Goal: Task Accomplishment & Management: Use online tool/utility

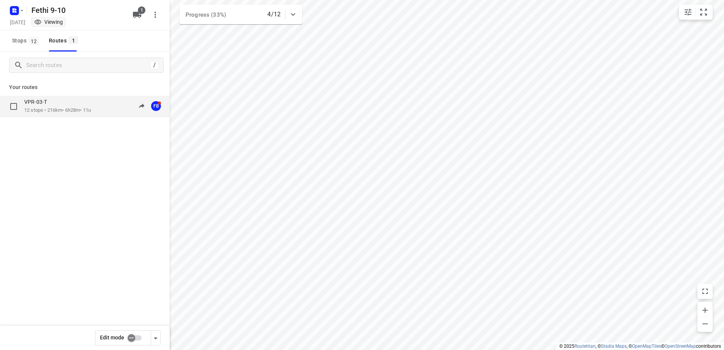
click at [54, 105] on div "VPR-03-T" at bounding box center [57, 102] width 67 height 8
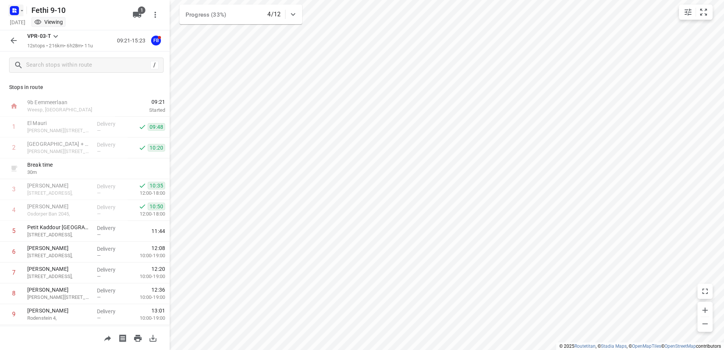
click at [22, 10] on icon "button" at bounding box center [22, 11] width 6 height 6
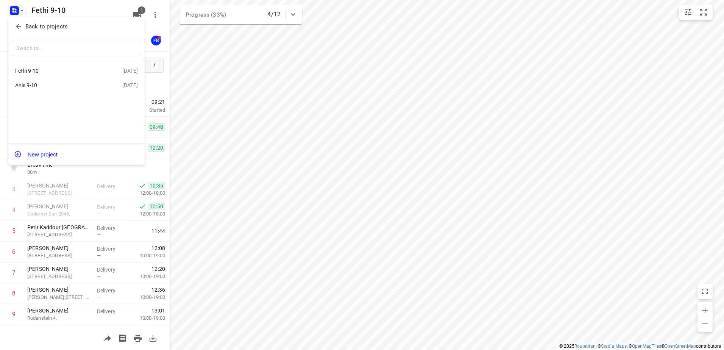
click at [31, 85] on div "Anis 9-10" at bounding box center [58, 85] width 87 height 6
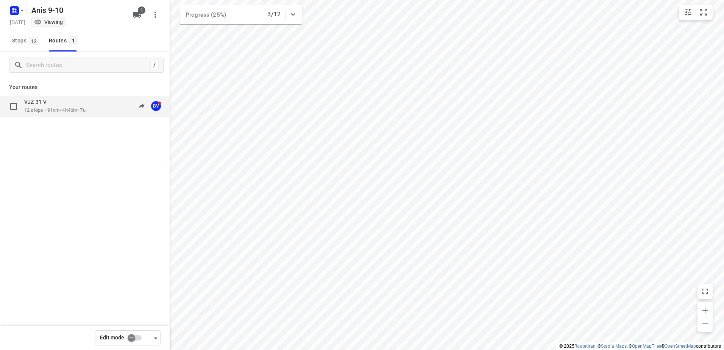
click at [55, 110] on p "12 stops • 91km • 4h46m • 7u" at bounding box center [54, 110] width 61 height 7
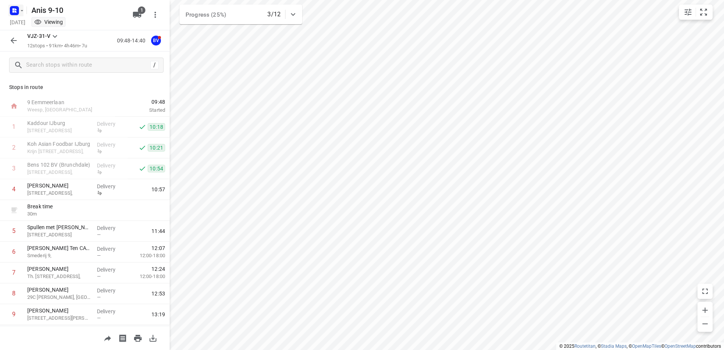
click at [20, 13] on icon "button" at bounding box center [22, 11] width 6 height 6
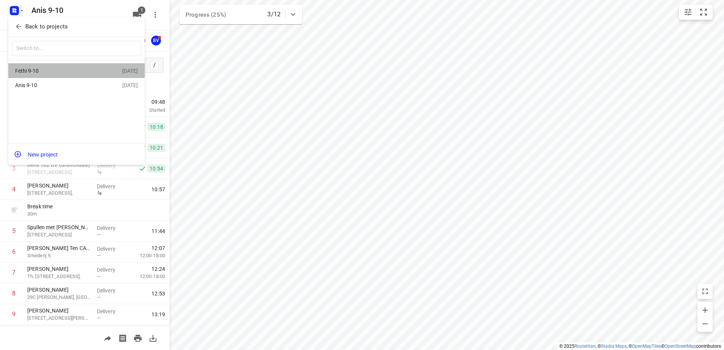
click at [42, 70] on div "Fethi 9-10" at bounding box center [58, 71] width 87 height 6
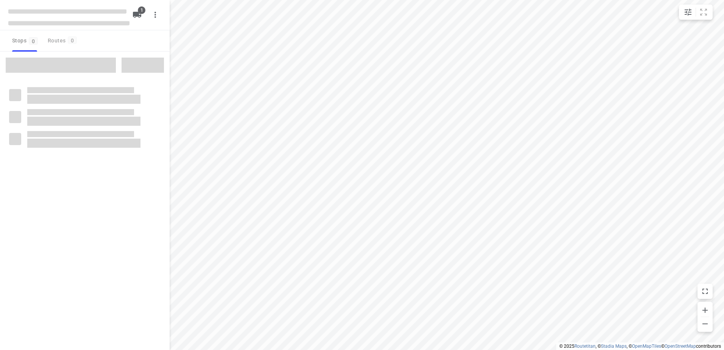
type input "distance"
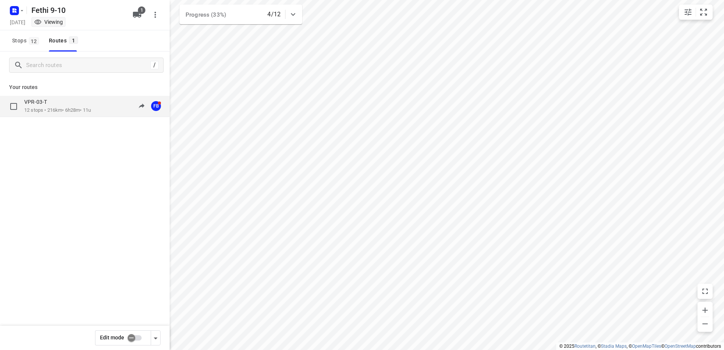
click at [48, 106] on div "VPR-03-T" at bounding box center [57, 102] width 67 height 8
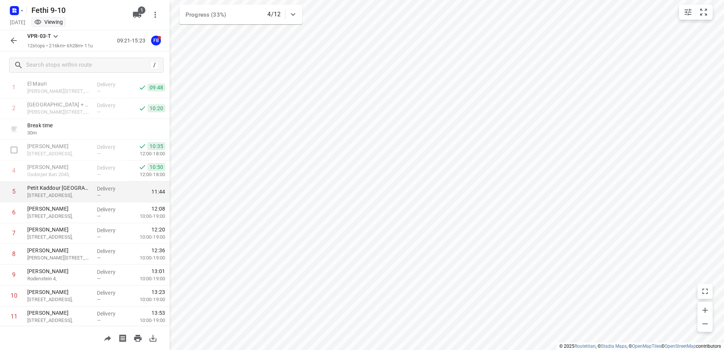
scroll to position [83, 0]
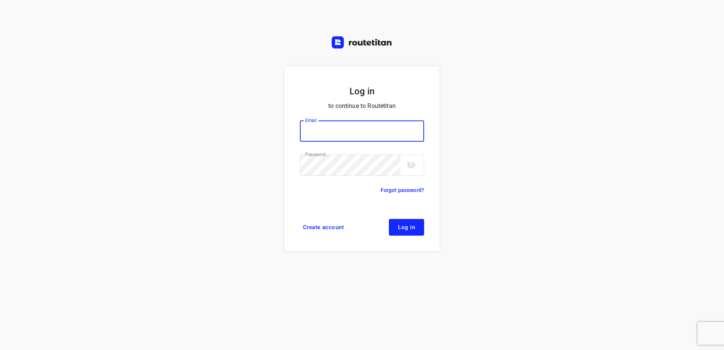
type input "horeca@kaddour.nl"
click at [415, 230] on span "Log in" at bounding box center [406, 227] width 17 height 6
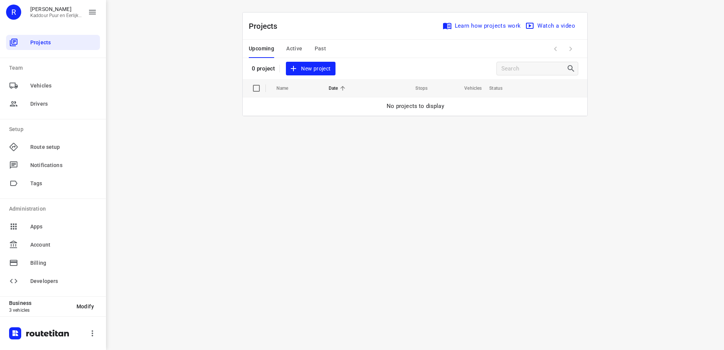
click at [300, 46] on span "Active" at bounding box center [294, 48] width 16 height 9
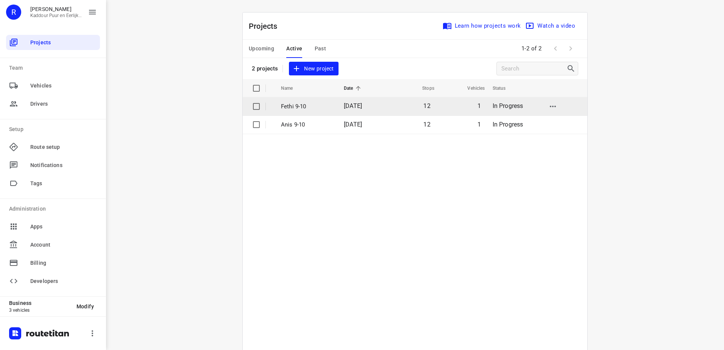
click at [292, 106] on p "Fethi 9-10" at bounding box center [307, 106] width 52 height 9
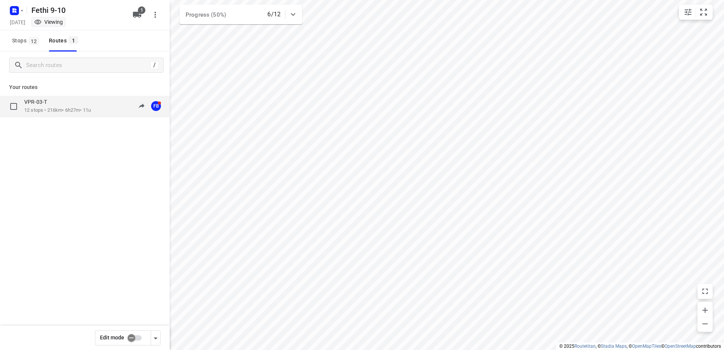
click at [64, 108] on p "12 stops • 216km • 6h27m • 11u" at bounding box center [57, 110] width 67 height 7
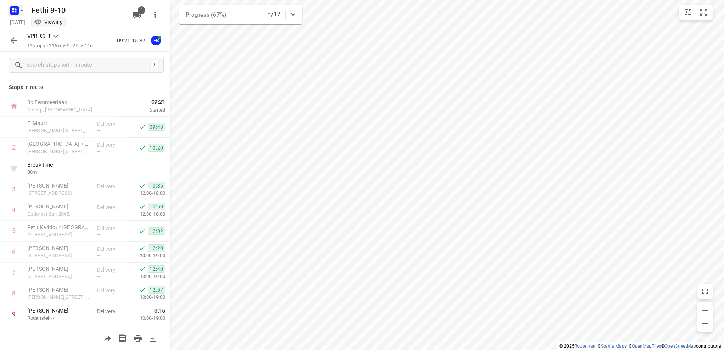
click at [22, 12] on icon "button" at bounding box center [22, 11] width 6 height 6
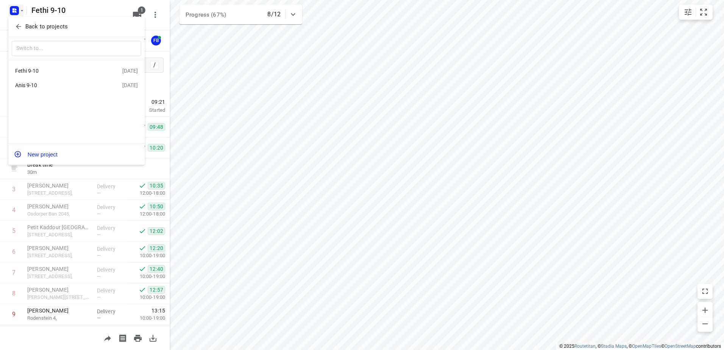
click at [154, 52] on div at bounding box center [362, 175] width 724 height 350
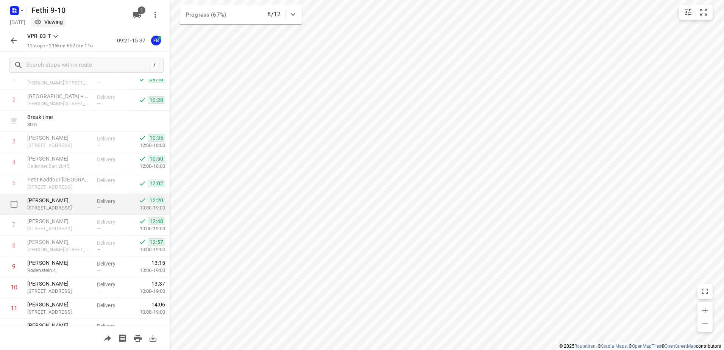
scroll to position [83, 0]
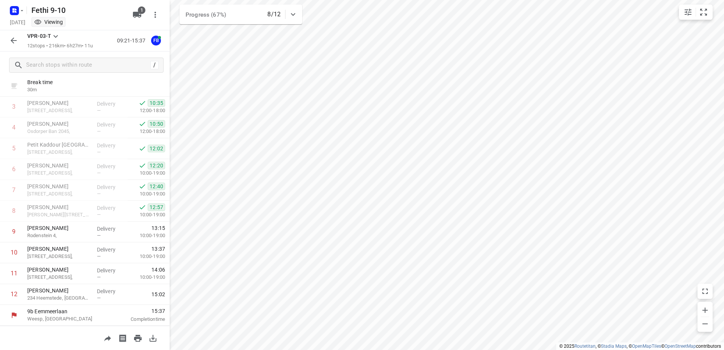
drag, startPoint x: 40, startPoint y: 206, endPoint x: -2, endPoint y: 265, distance: 71.7
click at [22, 13] on icon "button" at bounding box center [22, 11] width 6 height 6
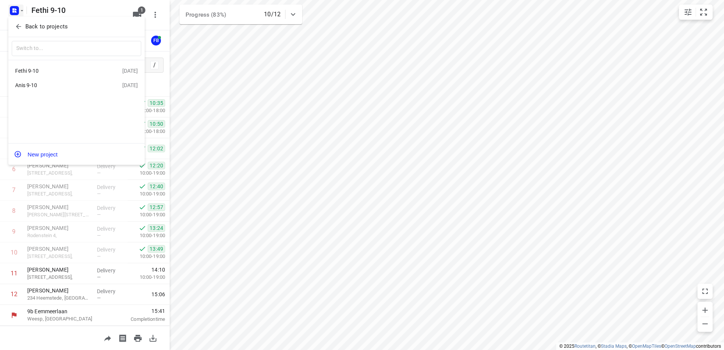
click at [30, 85] on div "Anis 9-10" at bounding box center [58, 85] width 87 height 6
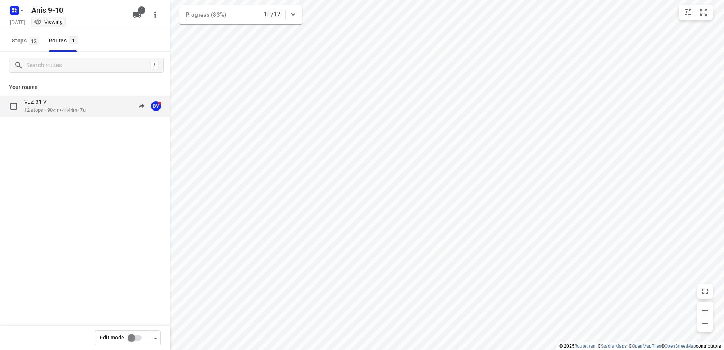
click at [56, 106] on div "VJZ-31-V" at bounding box center [54, 102] width 61 height 8
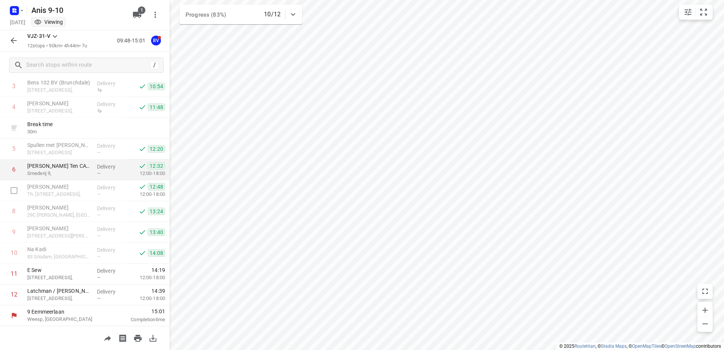
scroll to position [83, 0]
click at [22, 9] on icon "button" at bounding box center [22, 11] width 6 height 6
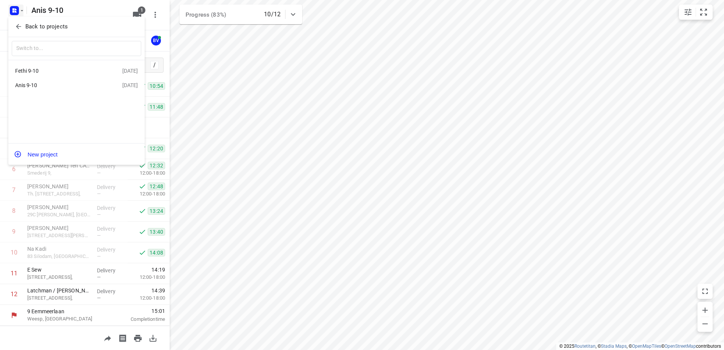
click at [32, 69] on div "Fethi 9-10" at bounding box center [58, 71] width 87 height 6
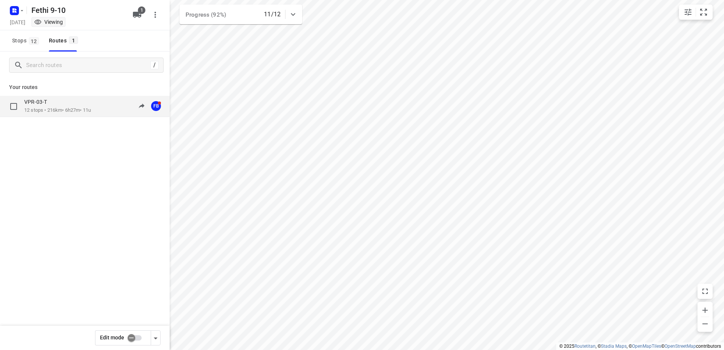
click at [40, 103] on p "VPR-03-T" at bounding box center [37, 101] width 27 height 7
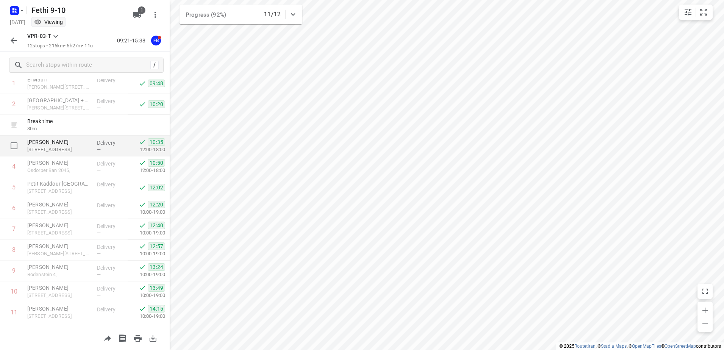
scroll to position [83, 0]
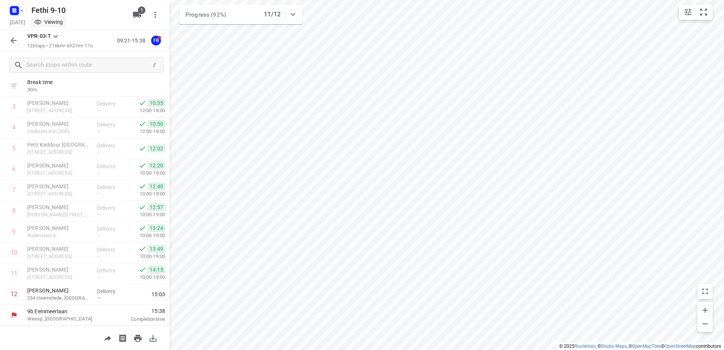
click at [21, 11] on icon "button" at bounding box center [22, 11] width 6 height 6
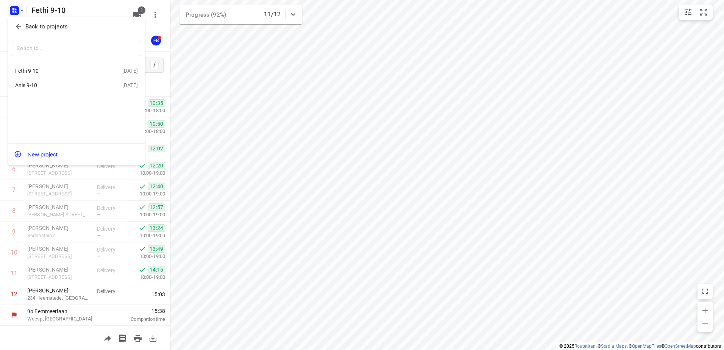
click at [34, 84] on div "Anis 9-10" at bounding box center [58, 85] width 87 height 6
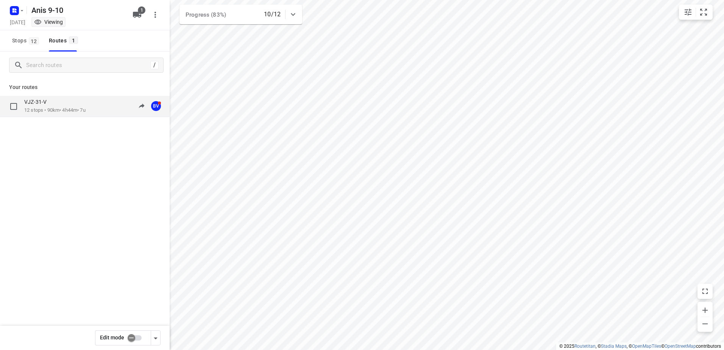
click at [44, 104] on p "VJZ-31-V" at bounding box center [37, 101] width 27 height 7
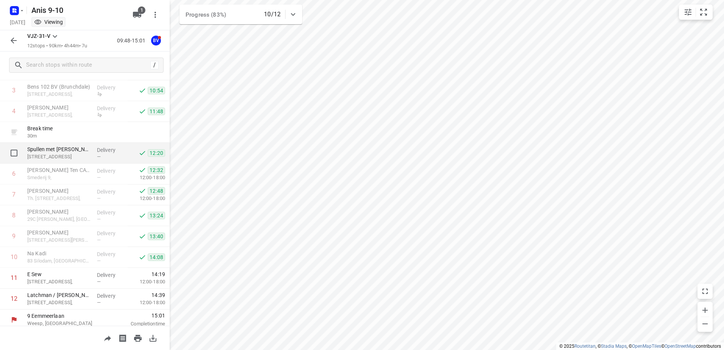
scroll to position [83, 0]
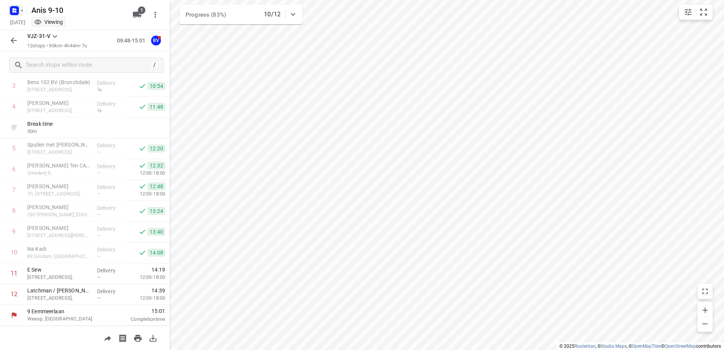
click at [21, 11] on icon "button" at bounding box center [22, 11] width 6 height 6
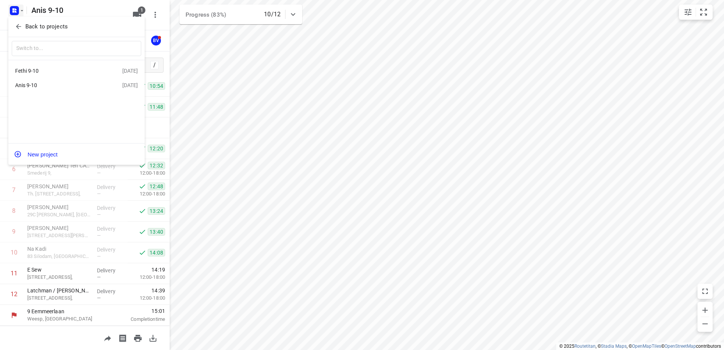
click at [33, 73] on div "Fethi 9-10" at bounding box center [58, 71] width 87 height 6
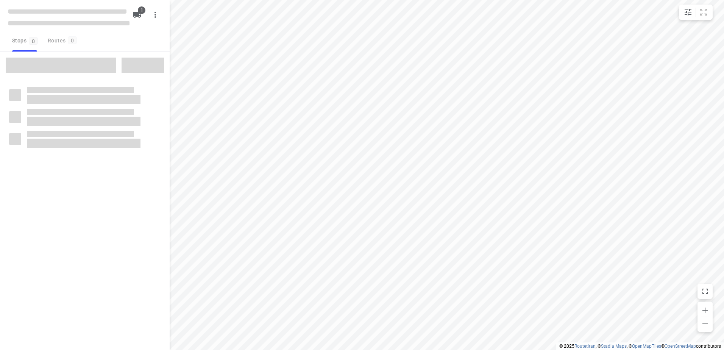
type input "distance"
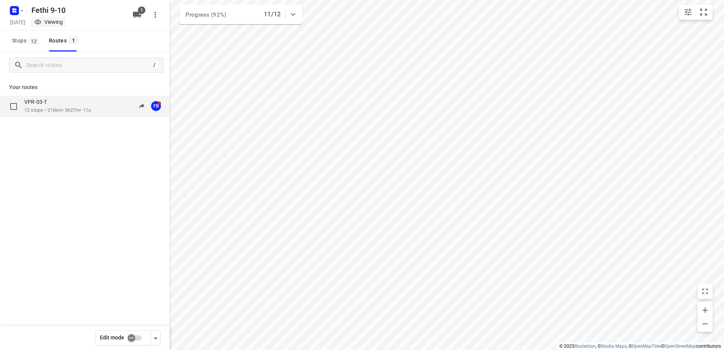
click at [45, 109] on p "12 stops • 216km • 6h27m • 11u" at bounding box center [57, 110] width 67 height 7
